Goal: Transaction & Acquisition: Purchase product/service

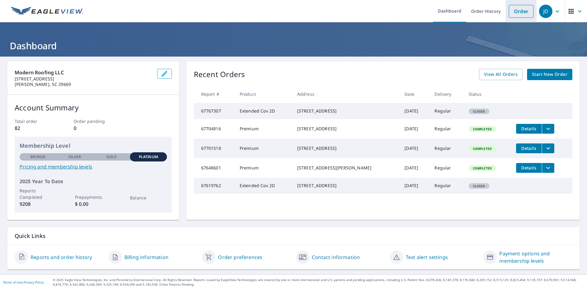
click at [513, 14] on link "Order" at bounding box center [521, 11] width 25 height 13
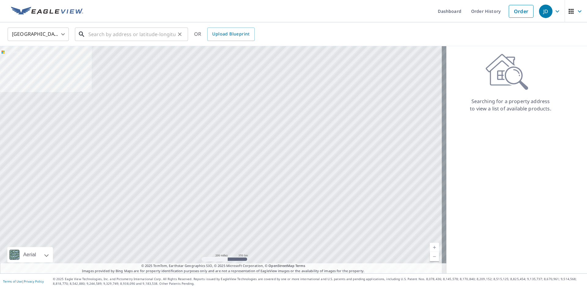
click at [125, 37] on input "text" at bounding box center [131, 34] width 87 height 17
paste input "[STREET_ADDRESS]"
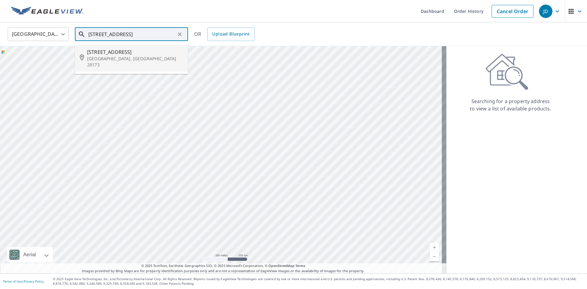
click at [141, 63] on li "[STREET_ADDRESS]" at bounding box center [131, 58] width 113 height 27
type input "[STREET_ADDRESS]"
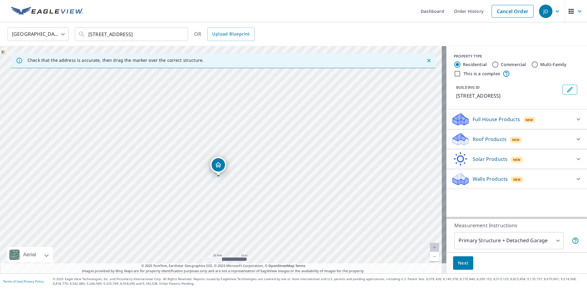
drag, startPoint x: 262, startPoint y: 177, endPoint x: 250, endPoint y: 153, distance: 26.4
click at [250, 153] on div "[STREET_ADDRESS]" at bounding box center [223, 159] width 447 height 227
click at [518, 139] on div "Roof Products New" at bounding box center [512, 139] width 120 height 14
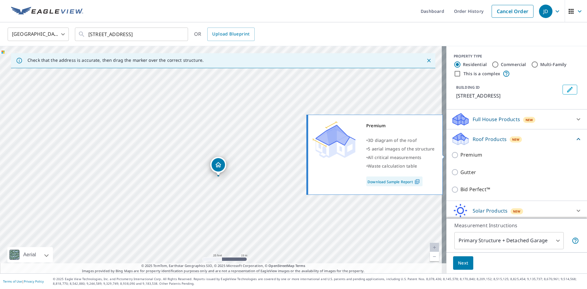
click at [461, 157] on p "Premium" at bounding box center [472, 155] width 22 height 8
click at [457, 157] on input "Premium" at bounding box center [456, 154] width 9 height 7
checkbox input "true"
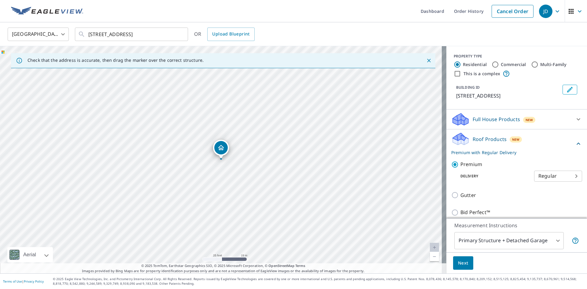
click at [458, 264] on span "Next" at bounding box center [463, 263] width 10 height 8
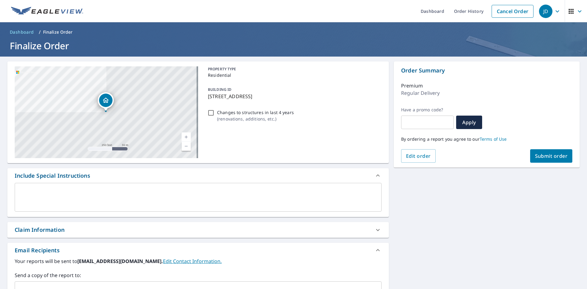
click at [539, 160] on button "Submit order" at bounding box center [551, 155] width 43 height 13
